Goal: Information Seeking & Learning: Learn about a topic

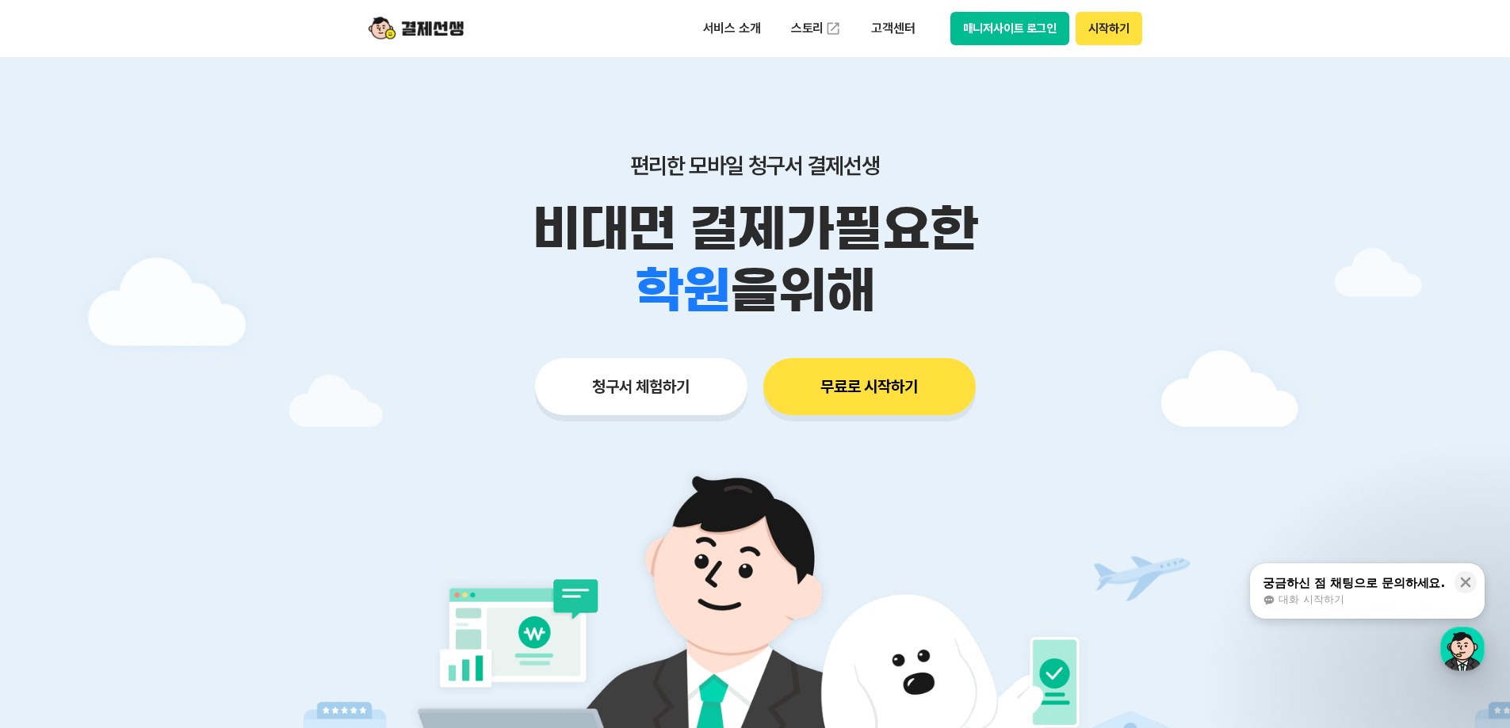
click at [1039, 29] on button "매니저사이트 로그인" at bounding box center [1010, 28] width 120 height 33
click at [1460, 582] on icon at bounding box center [1465, 583] width 16 height 16
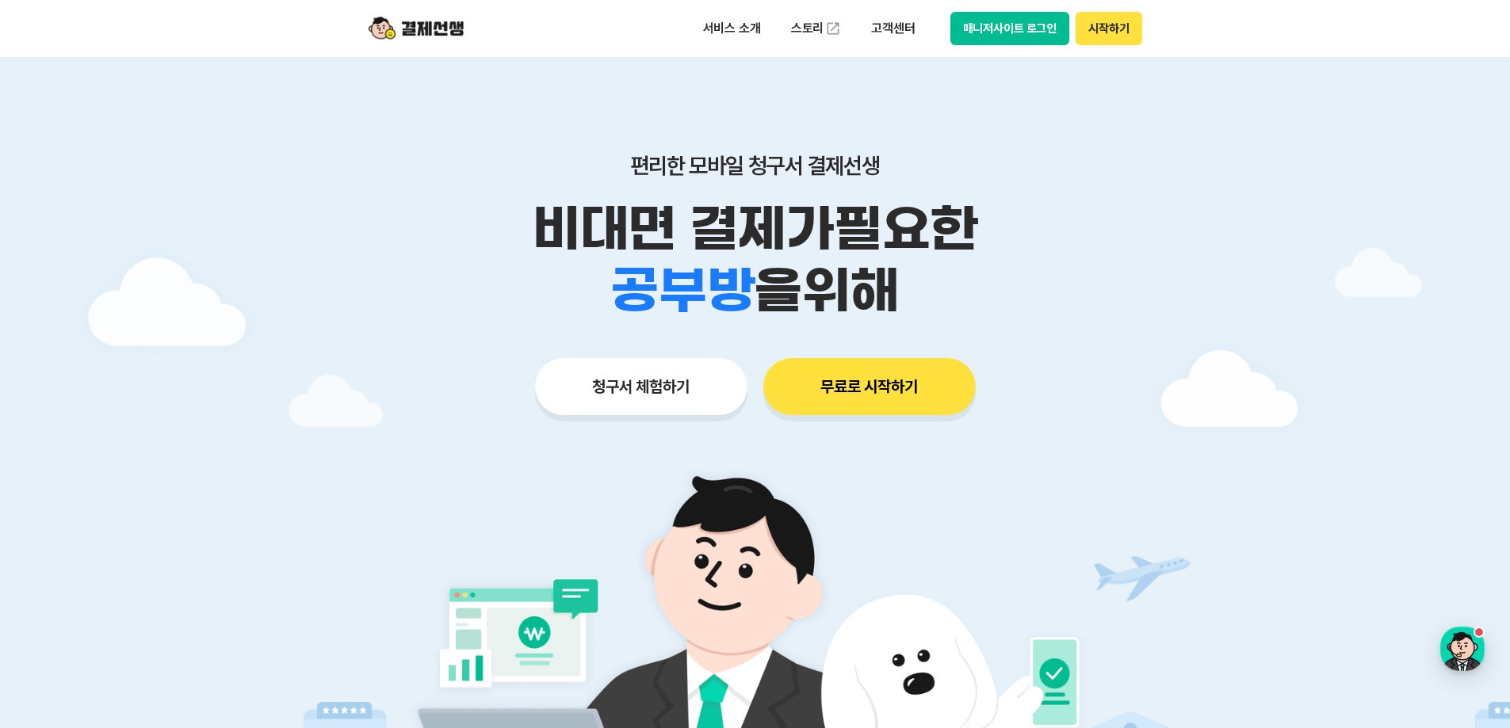
click at [1333, 502] on div at bounding box center [755, 475] width 1510 height 836
click at [1117, 275] on div "학원 공부방 호텔 쇼핑몰 병원 배달 보험사 항공사 골프장 을 위해" at bounding box center [755, 291] width 812 height 62
